Goal: Transaction & Acquisition: Download file/media

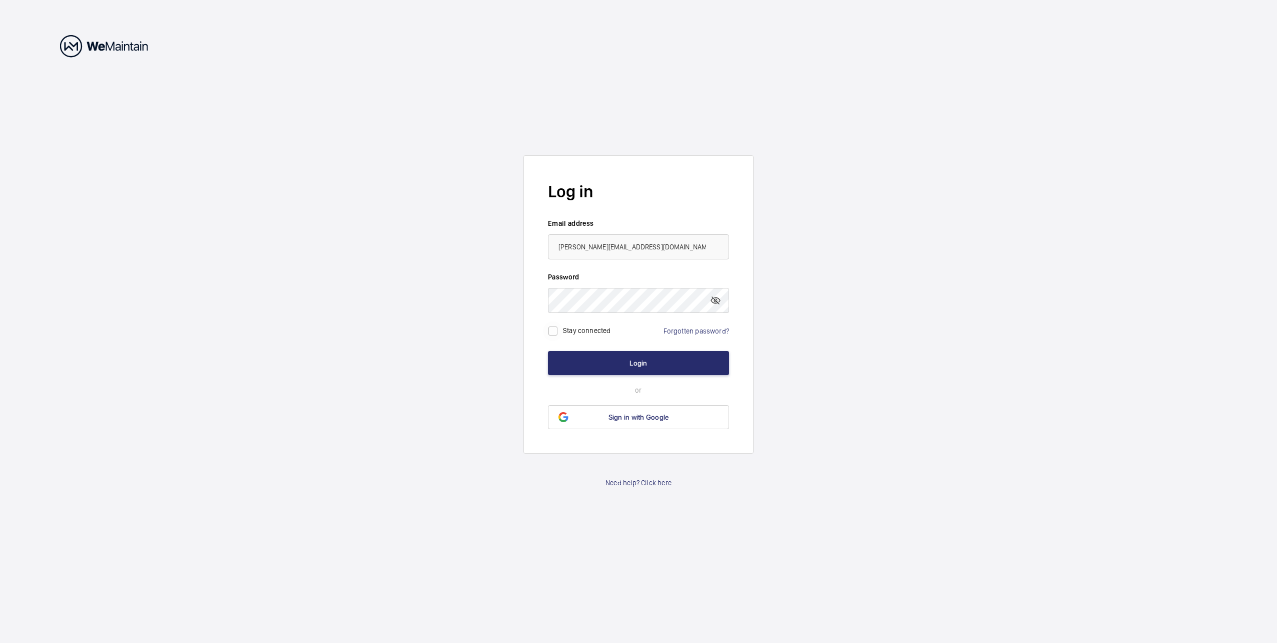
click at [555, 331] on input "checkbox" at bounding box center [553, 331] width 20 height 20
checkbox input "true"
click at [575, 363] on button "Login" at bounding box center [638, 363] width 181 height 24
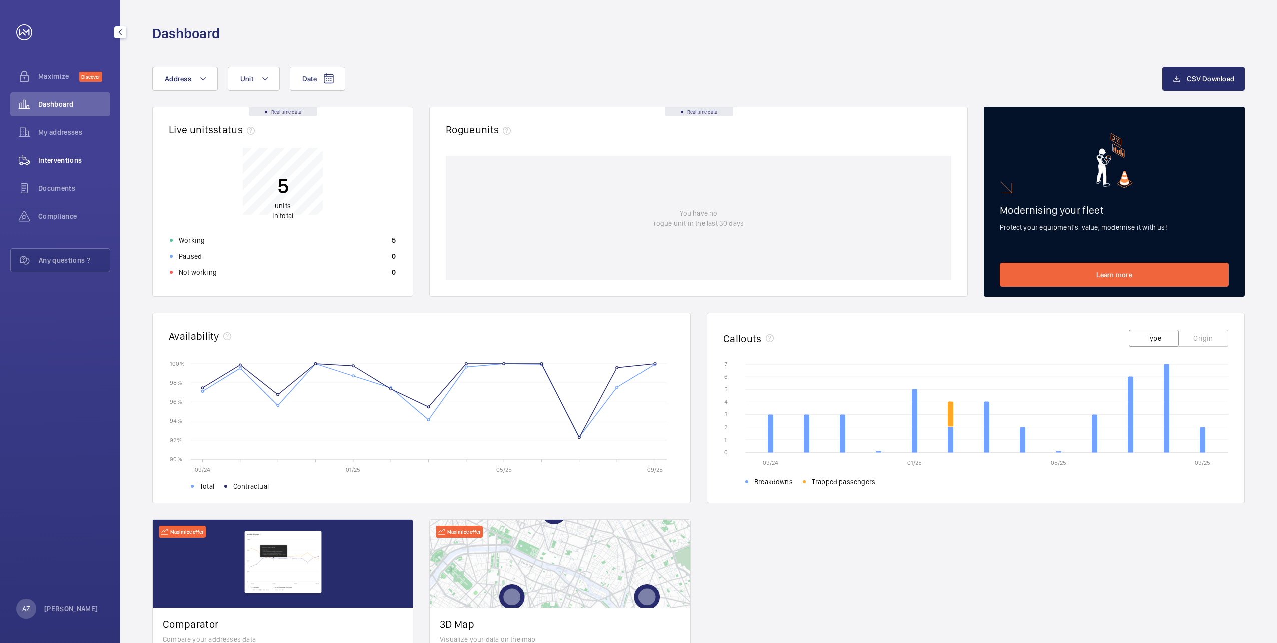
click at [66, 156] on span "Interventions" at bounding box center [74, 160] width 72 height 10
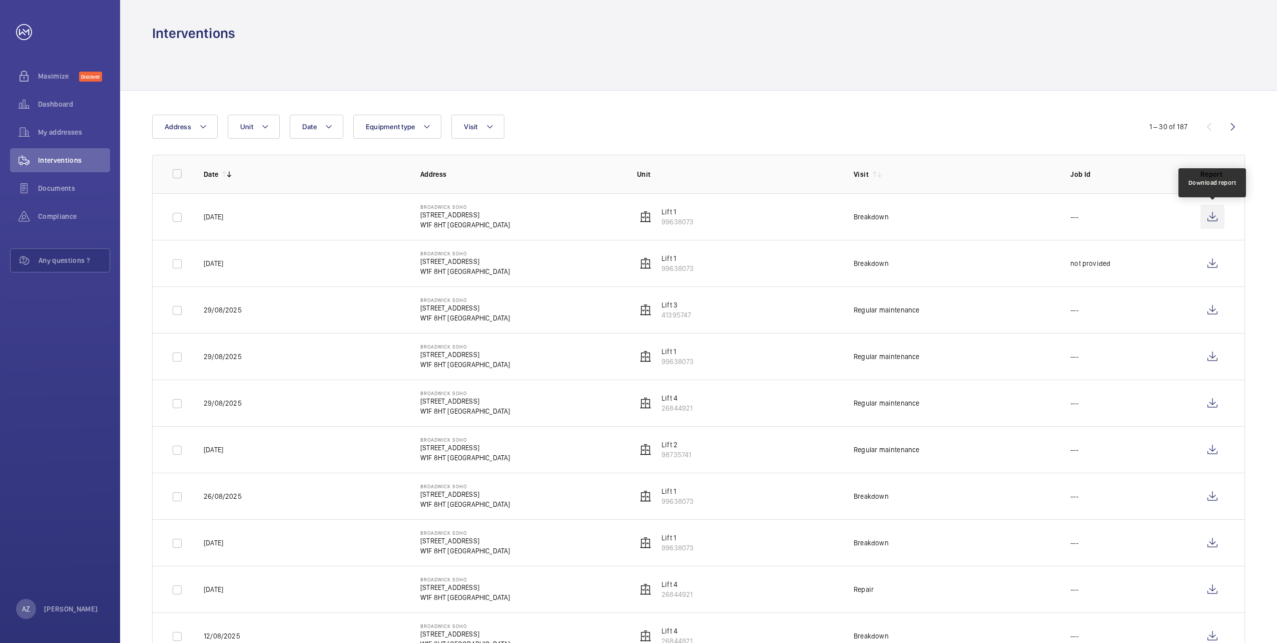
click at [1214, 222] on wm-front-icon-button at bounding box center [1213, 217] width 24 height 24
click at [1213, 265] on wm-front-icon-button at bounding box center [1213, 263] width 24 height 24
